Goal: Find specific fact: Find contact information

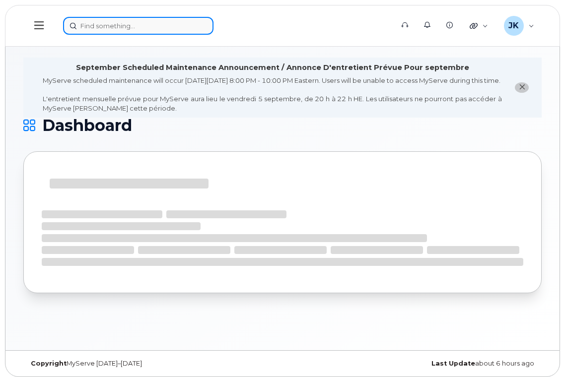
click at [134, 29] on input at bounding box center [138, 26] width 150 height 18
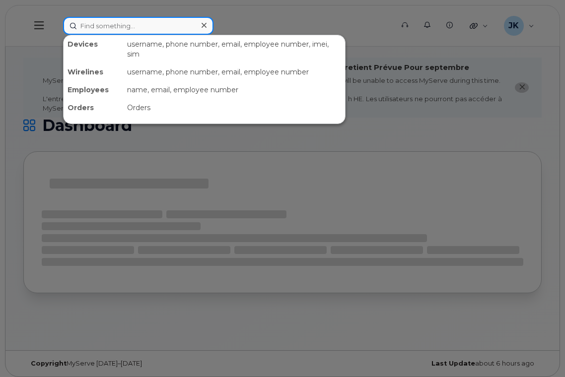
paste input "780.919.9087"
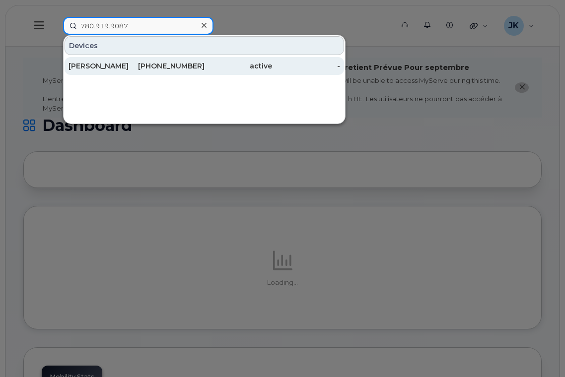
type input "780.919.9087"
click at [94, 68] on div "[PERSON_NAME]" at bounding box center [102, 66] width 68 height 10
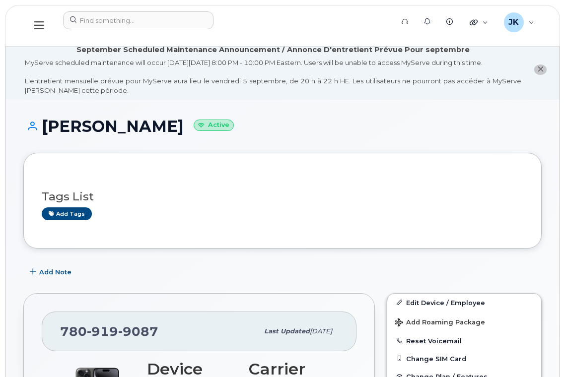
drag, startPoint x: 43, startPoint y: 128, endPoint x: 192, endPoint y: 133, distance: 148.5
click at [188, 125] on h1 "[PERSON_NAME] Active" at bounding box center [282, 126] width 518 height 17
copy h1 "[PERSON_NAME]"
